Goal: Information Seeking & Learning: Learn about a topic

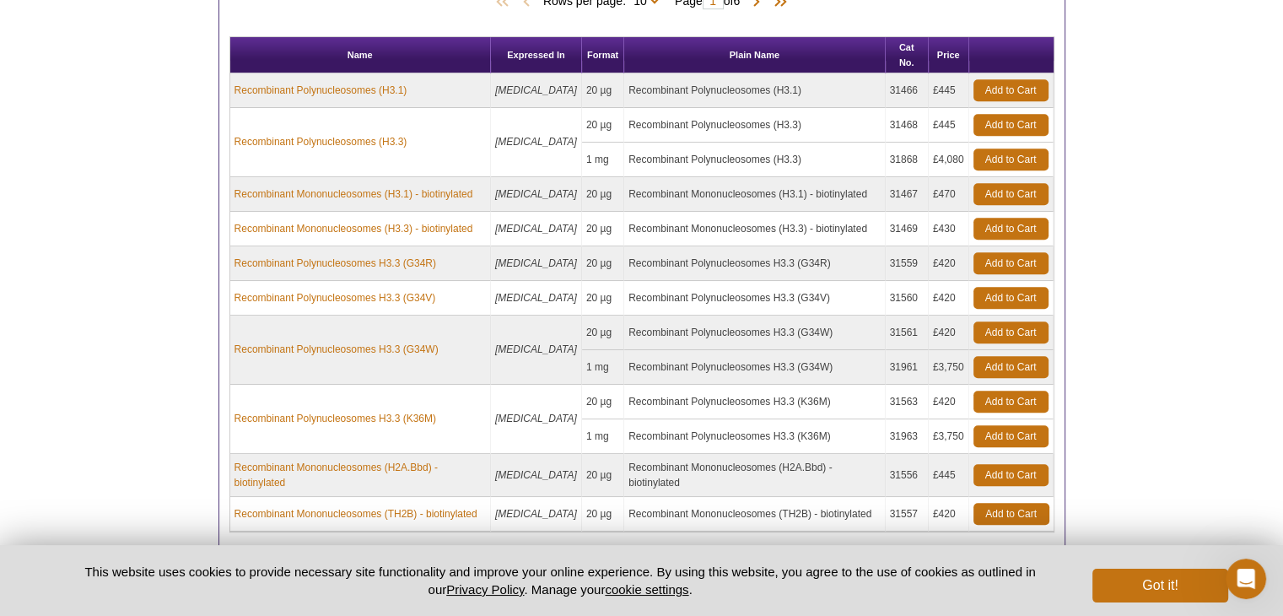
scroll to position [1096, 0]
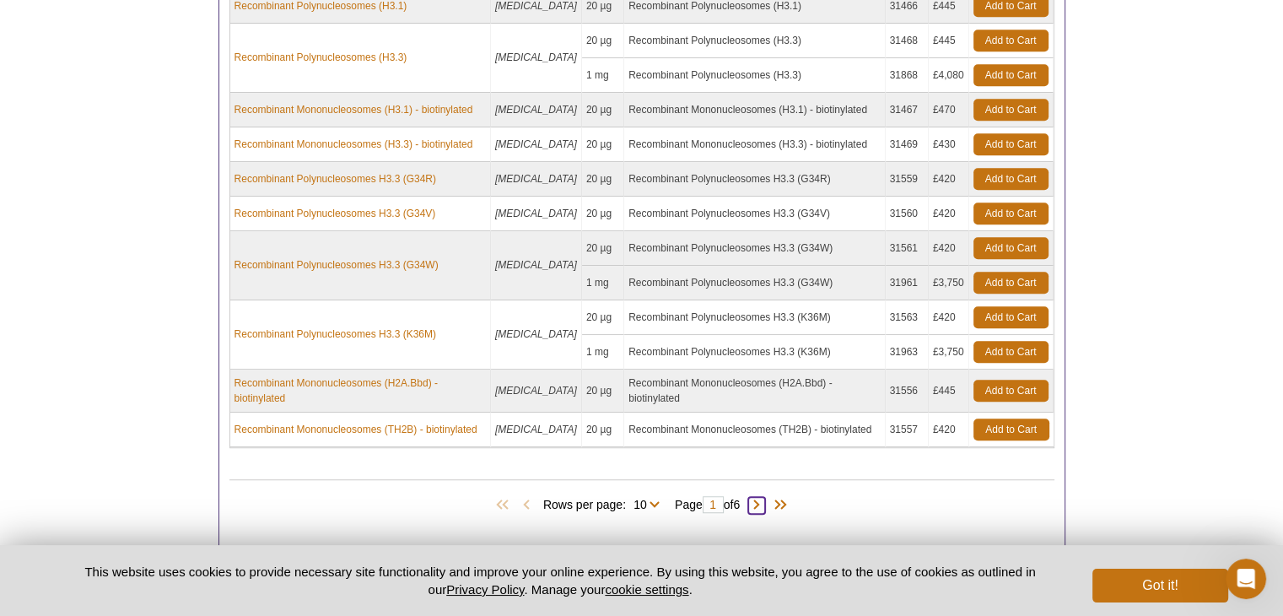
click at [762, 497] on span at bounding box center [756, 505] width 17 height 17
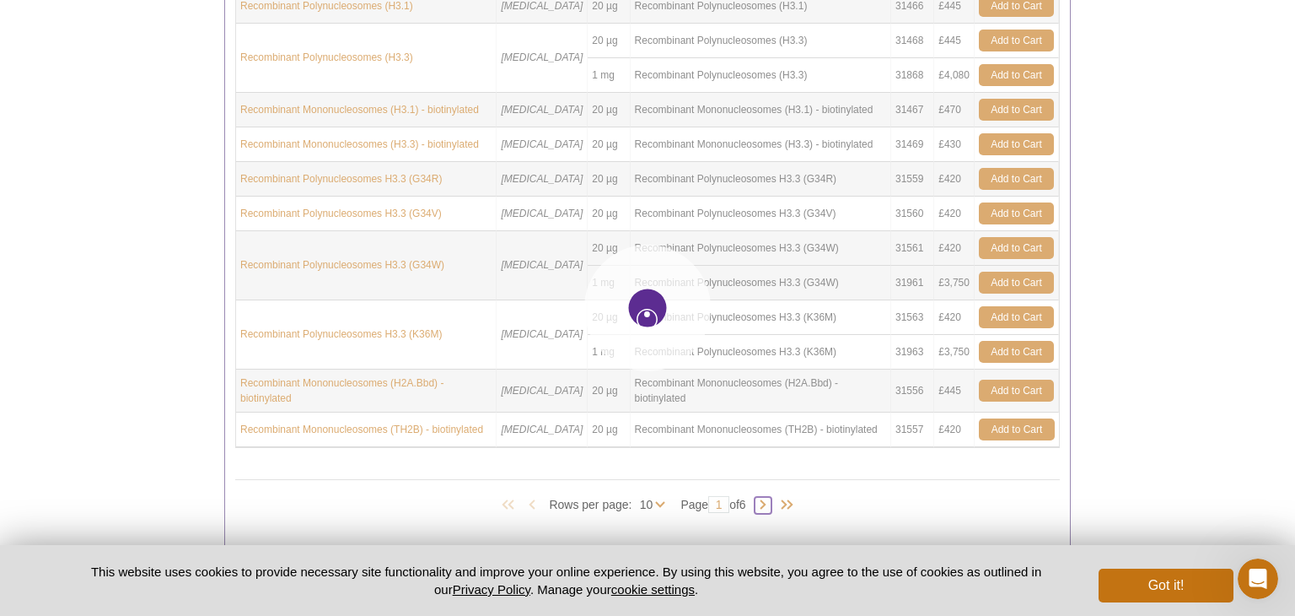
type input "2"
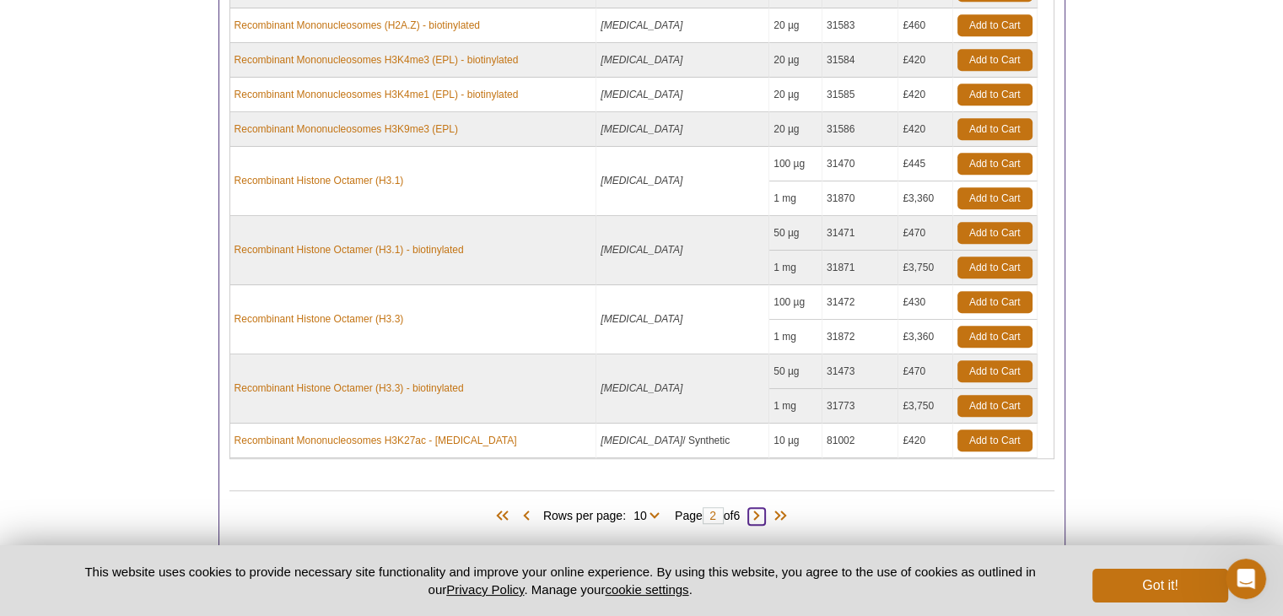
scroll to position [1181, 0]
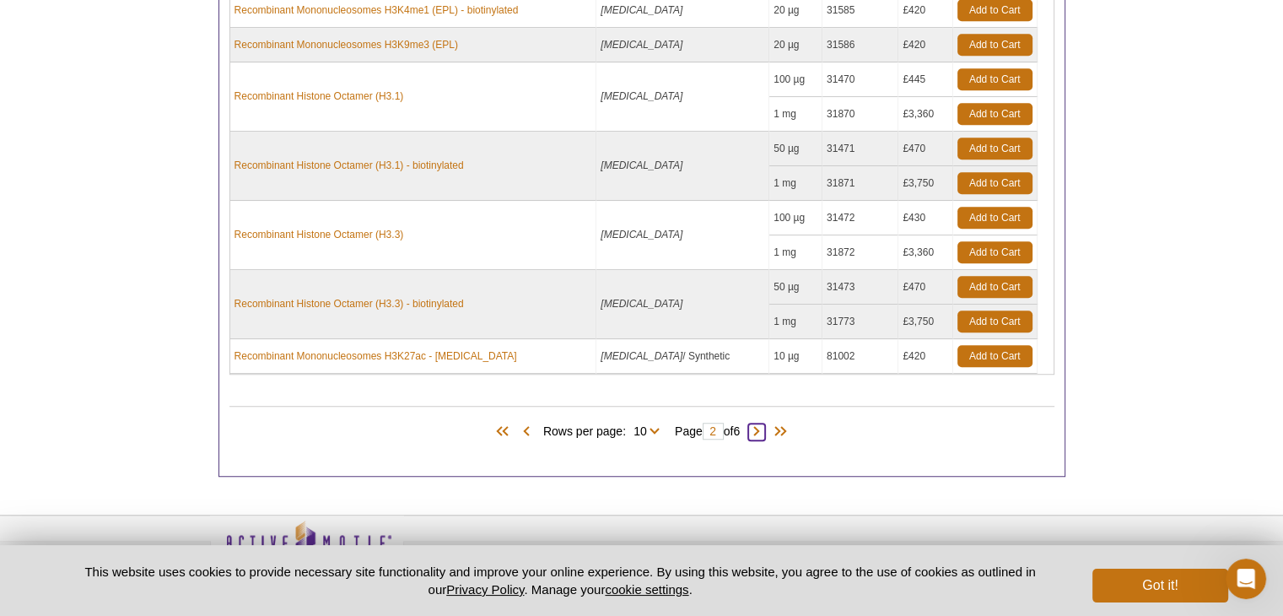
click at [762, 428] on span at bounding box center [756, 431] width 17 height 17
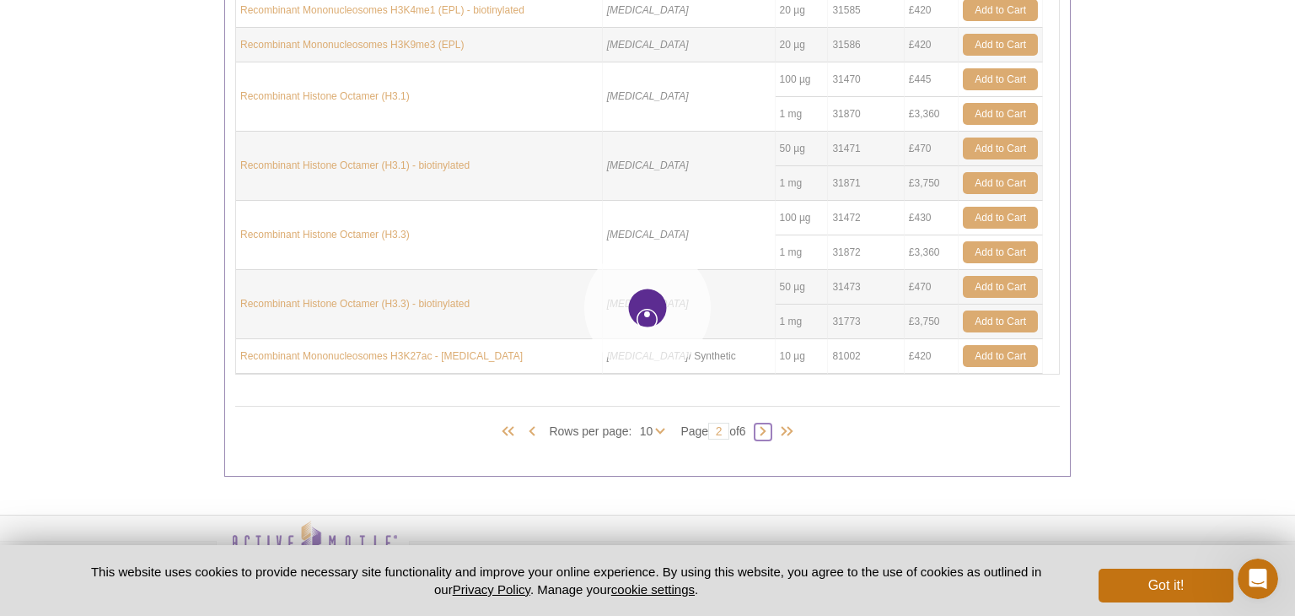
type input "3"
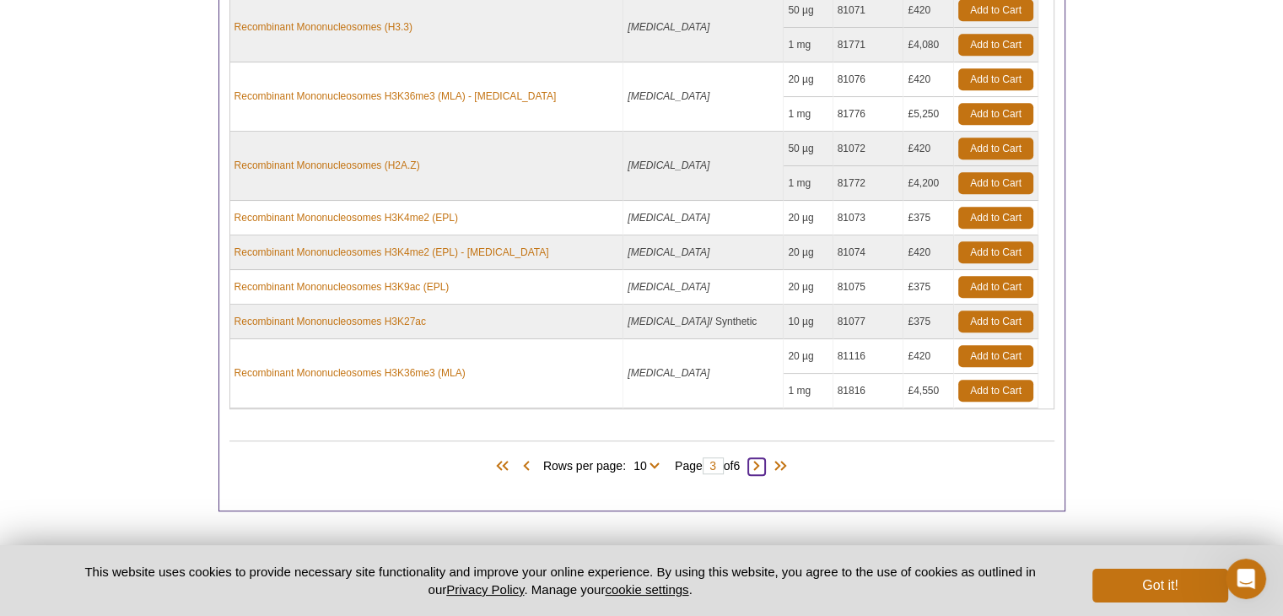
click at [762, 466] on span at bounding box center [756, 466] width 17 height 17
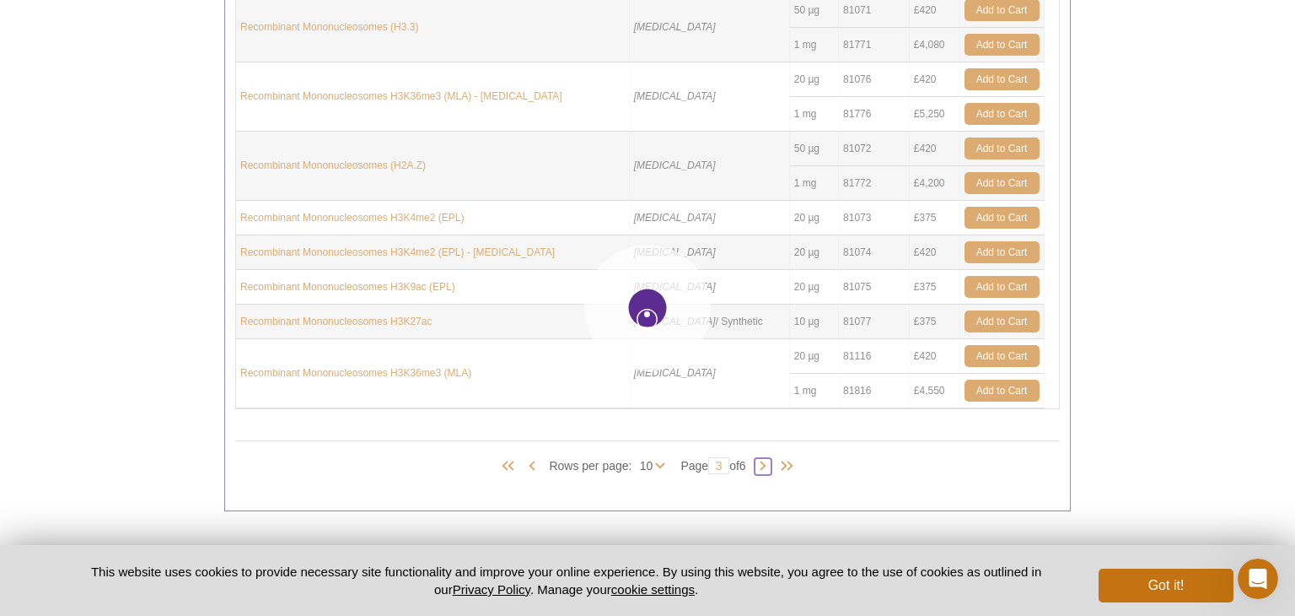
type input "4"
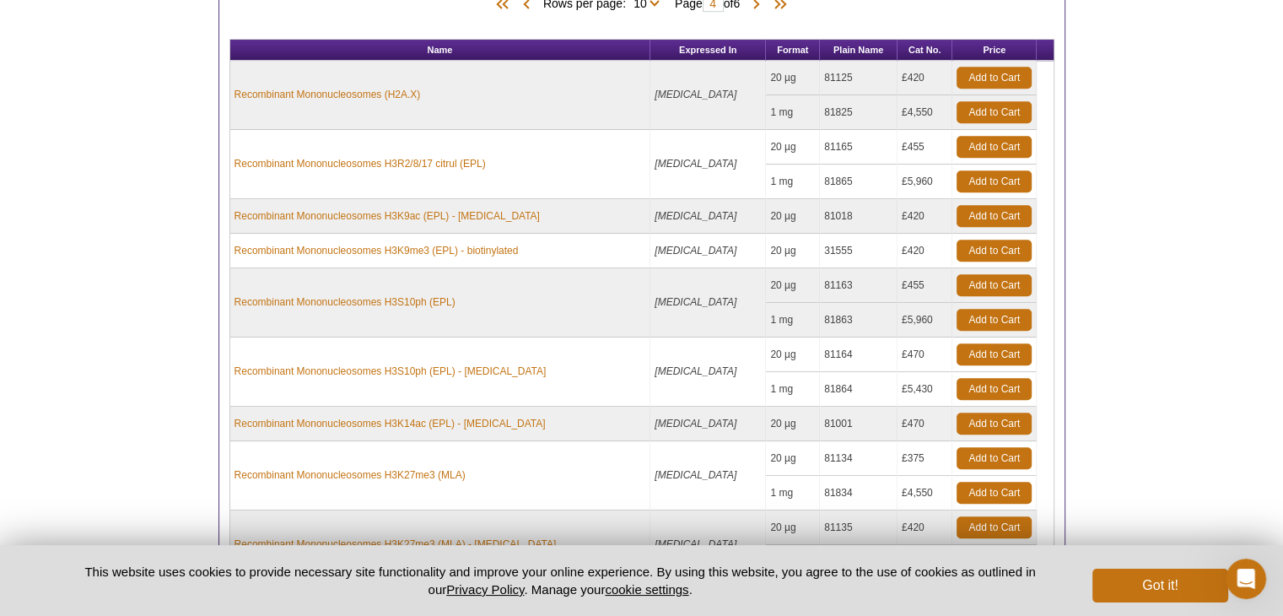
scroll to position [1096, 0]
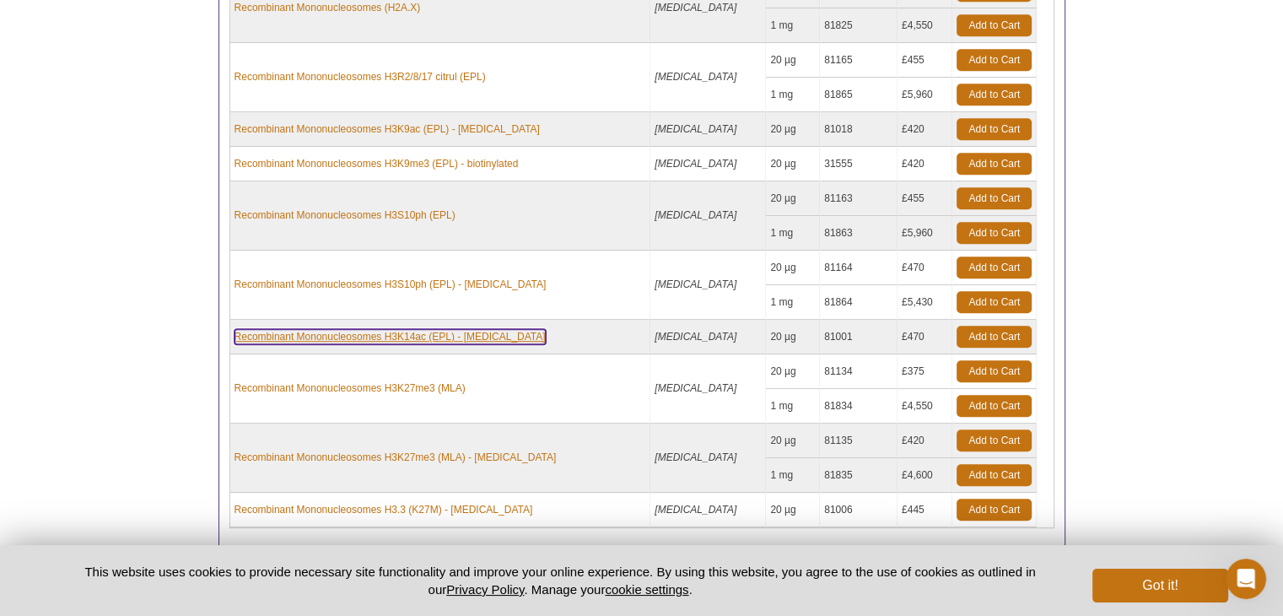
click at [332, 329] on link "Recombinant Mononucleosomes H3K14ac (EPL) - [MEDICAL_DATA]" at bounding box center [389, 336] width 311 height 15
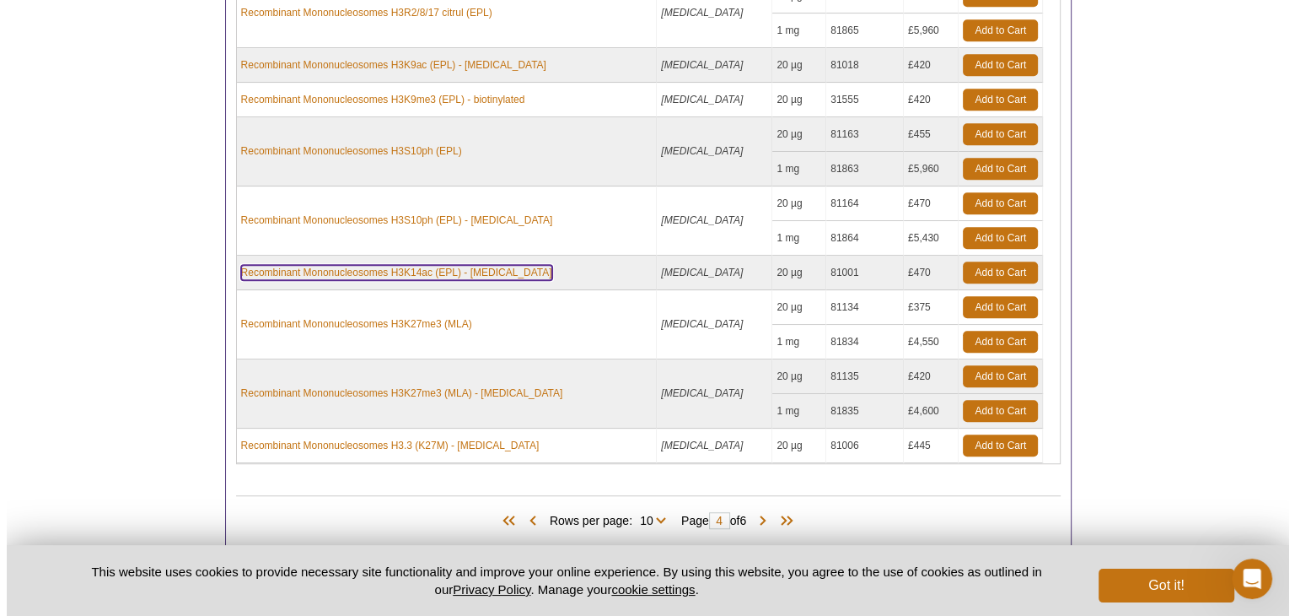
scroll to position [1265, 0]
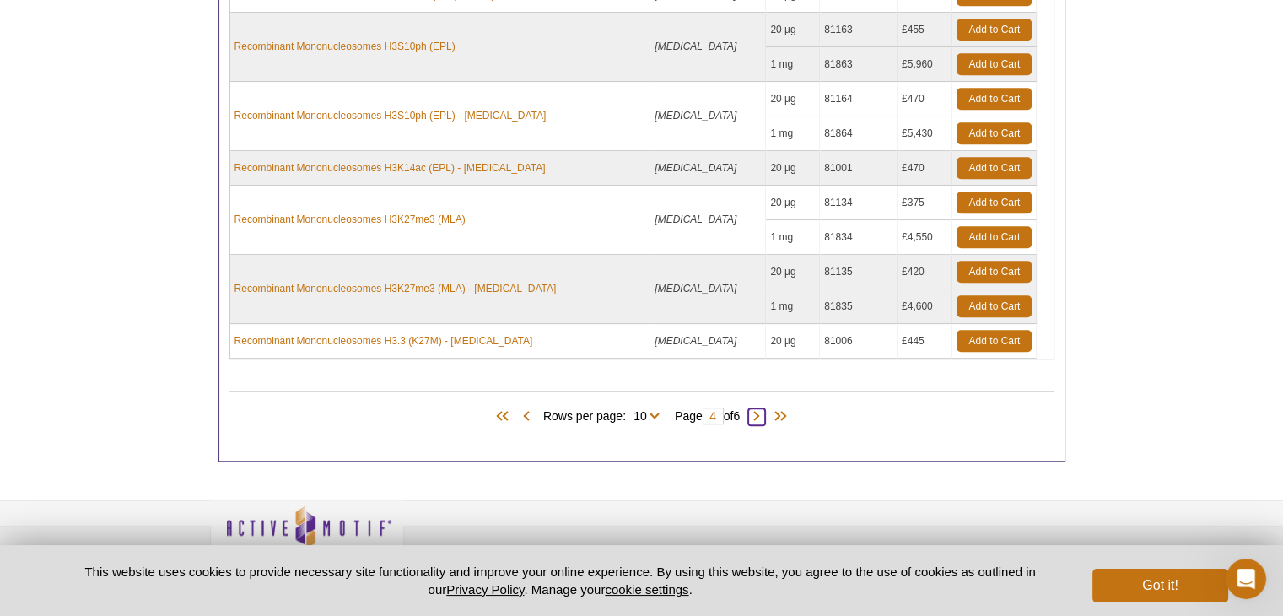
click at [762, 409] on span at bounding box center [756, 416] width 17 height 17
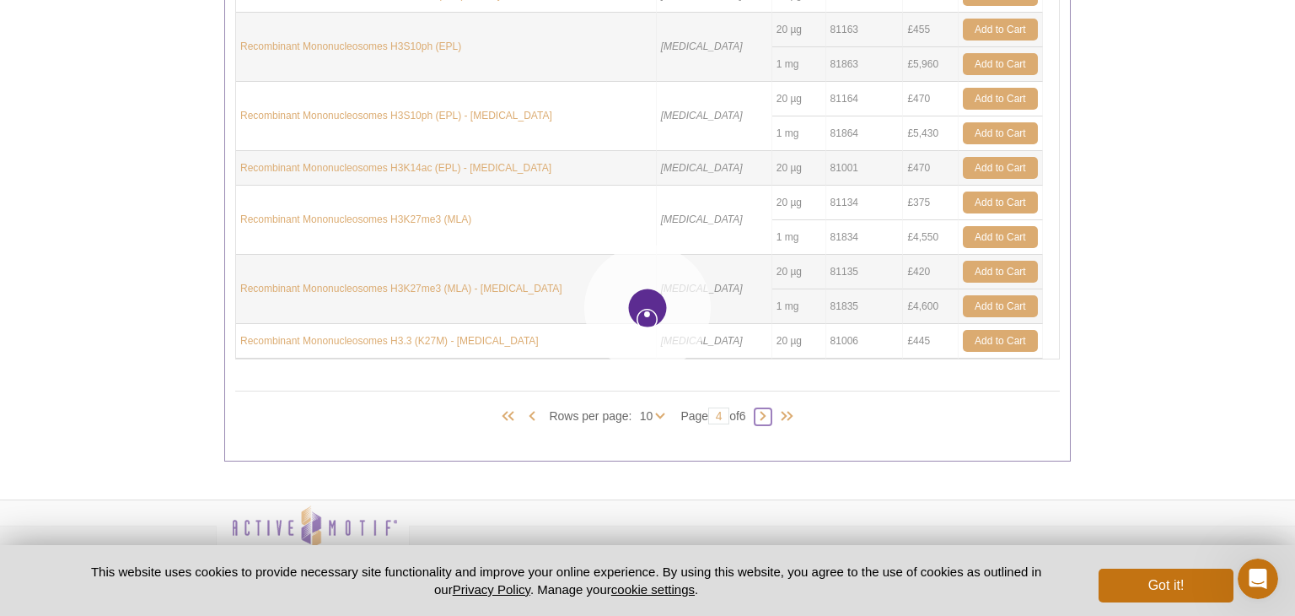
type input "5"
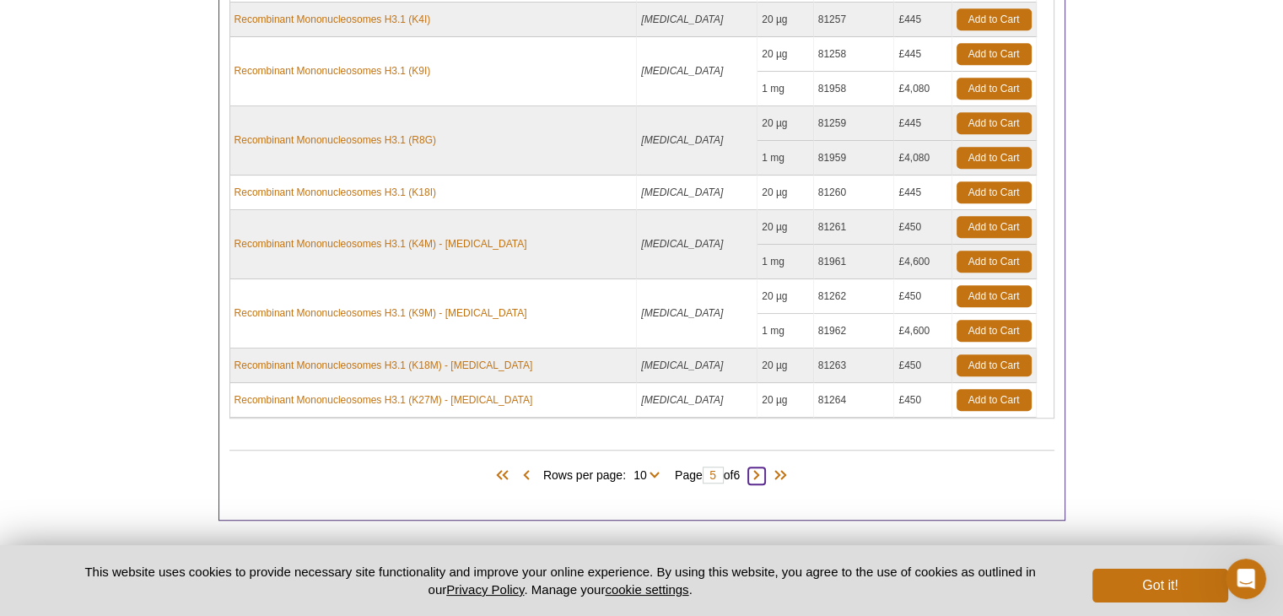
scroll to position [1221, 0]
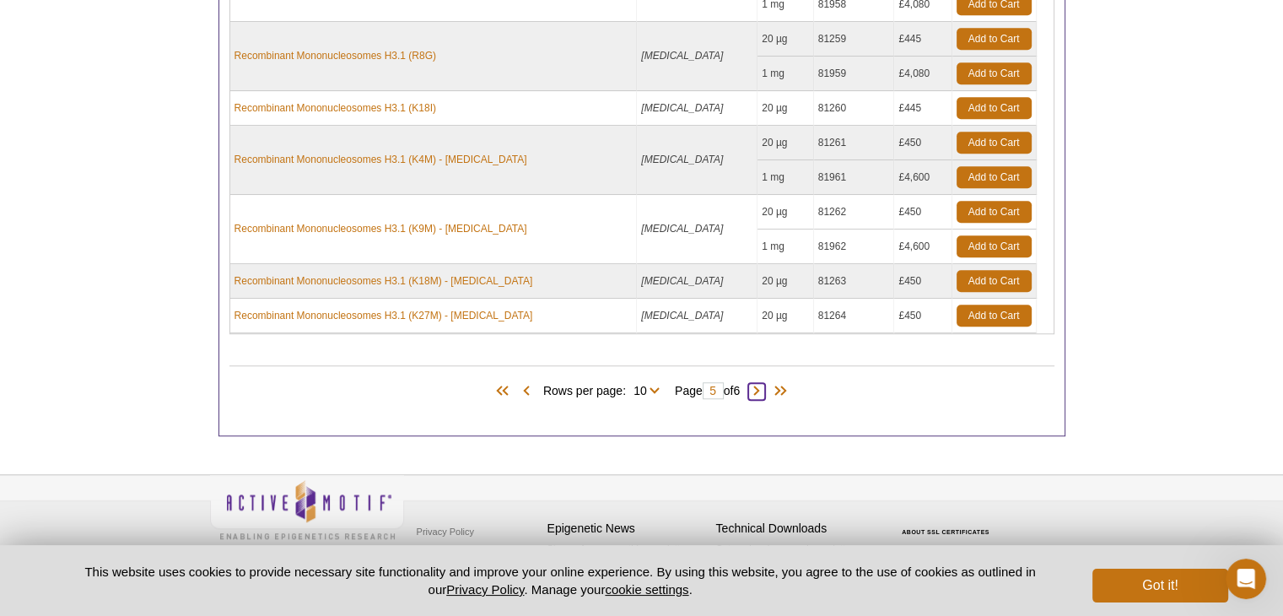
click at [765, 383] on span at bounding box center [756, 391] width 17 height 17
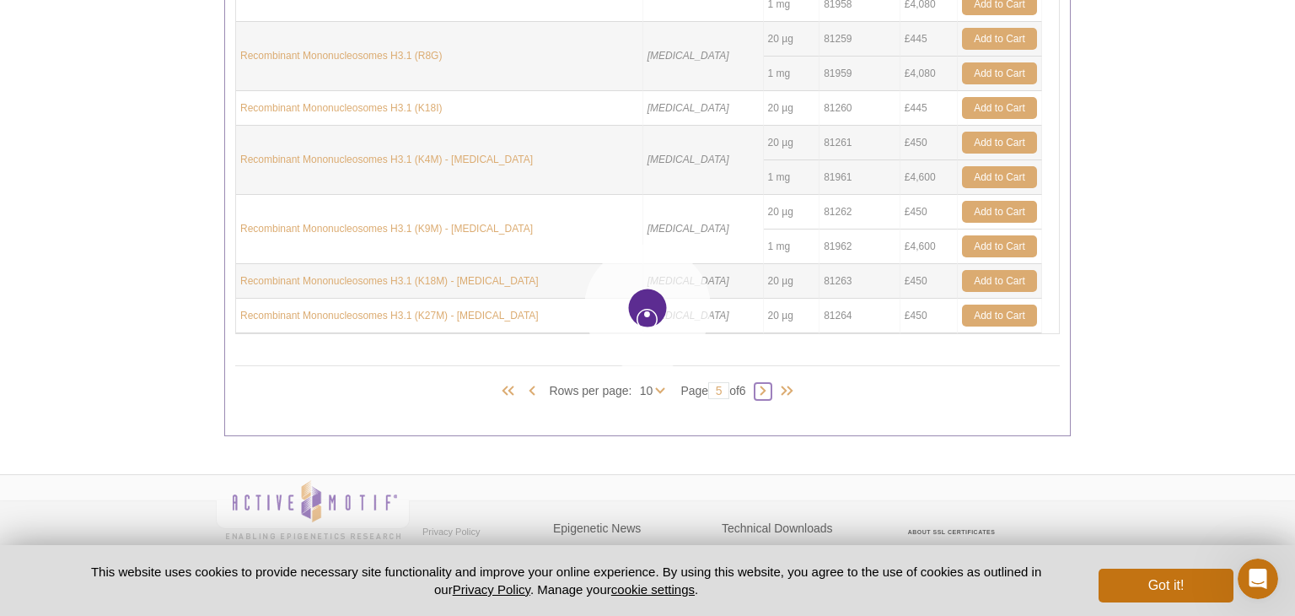
type input "6"
